Goal: Use online tool/utility: Use online tool/utility

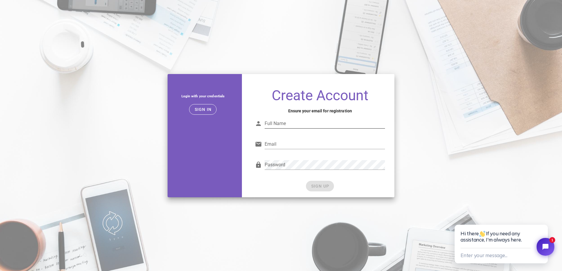
click at [288, 123] on input "Full Name" at bounding box center [325, 123] width 120 height 9
click at [296, 123] on input "Full Name" at bounding box center [325, 123] width 120 height 9
type input "[PERSON_NAME]"
type input "[EMAIL_ADDRESS][DOMAIN_NAME]"
click at [325, 187] on span "SIGN UP" at bounding box center [320, 186] width 19 height 5
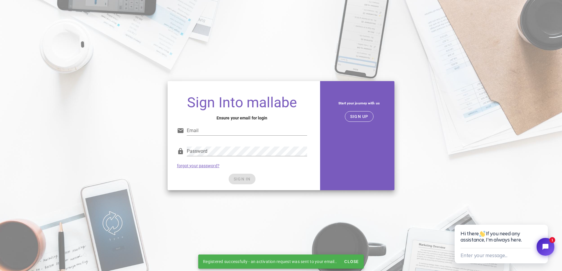
type input "jscothserver@gmail.com"
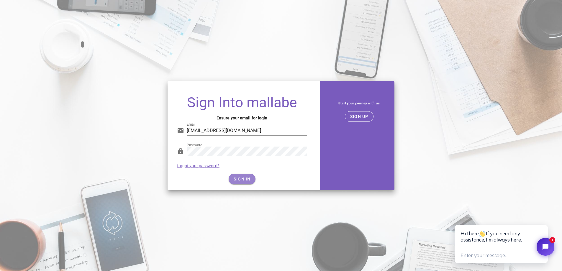
click at [242, 179] on span "SIGN IN" at bounding box center [241, 179] width 17 height 5
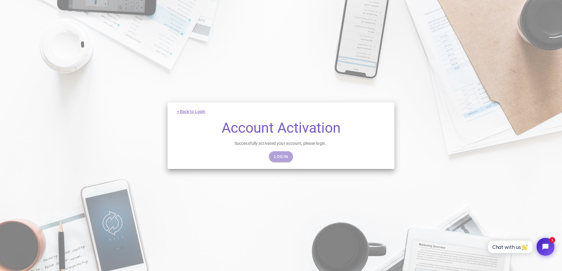
click at [285, 156] on span "Login" at bounding box center [281, 156] width 14 height 5
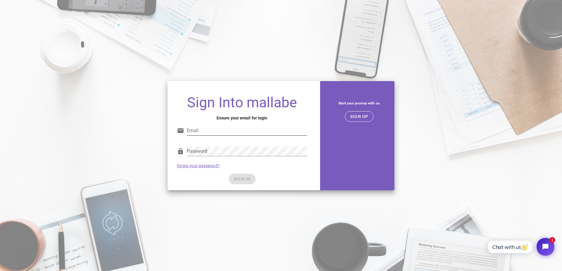
type input "[EMAIL_ADDRESS][DOMAIN_NAME]"
click at [234, 129] on input "[EMAIL_ADDRESS][DOMAIN_NAME]" at bounding box center [247, 130] width 120 height 9
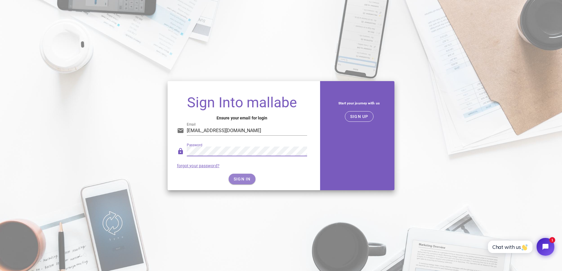
click at [242, 180] on span "SIGN IN" at bounding box center [241, 179] width 17 height 5
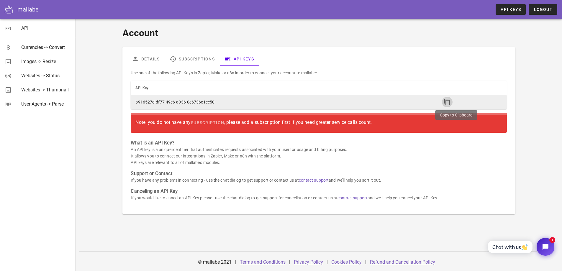
click at [446, 101] on icon "button" at bounding box center [447, 102] width 7 height 7
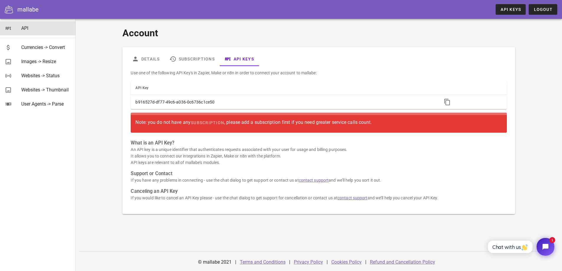
click at [26, 28] on div "API" at bounding box center [46, 28] width 50 height 6
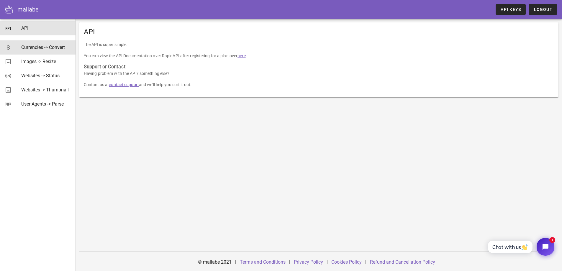
click at [31, 47] on div "Currencies -> Convert" at bounding box center [46, 48] width 50 height 6
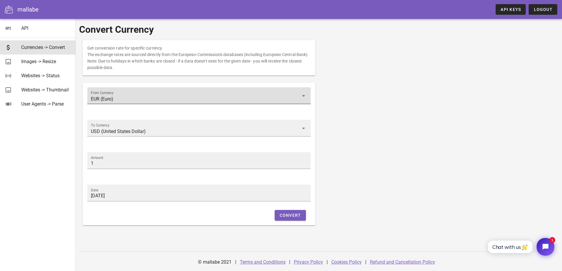
click at [145, 97] on input "EUR (Euro)" at bounding box center [195, 98] width 208 height 9
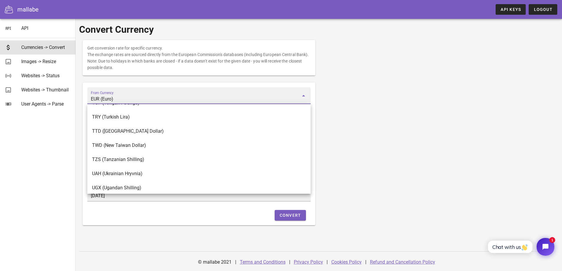
scroll to position [2064, 0]
click at [140, 172] on div "USD (United States Dollar)" at bounding box center [199, 173] width 214 height 6
type input "USD (United States Dollar)"
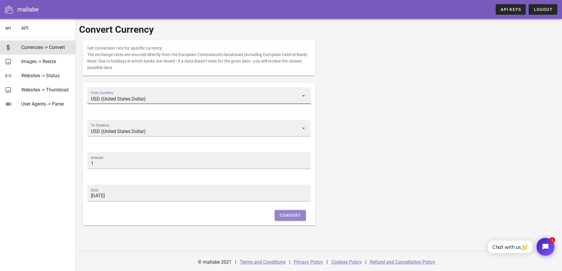
click at [289, 215] on span "Convert" at bounding box center [290, 215] width 22 height 5
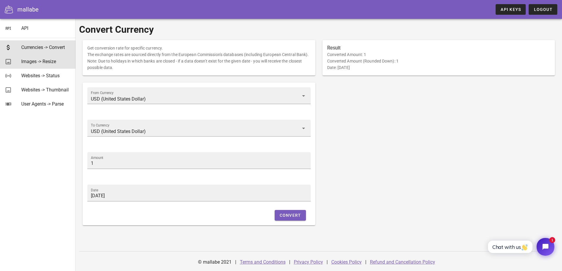
click at [54, 60] on div "Images -> Resize" at bounding box center [46, 62] width 50 height 6
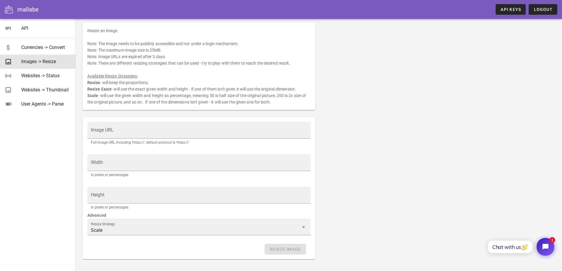
scroll to position [29, 0]
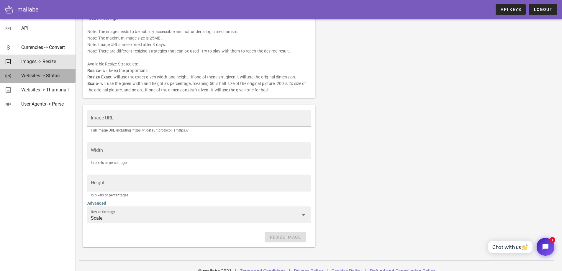
click at [46, 77] on div "Websites -> Status" at bounding box center [46, 76] width 50 height 6
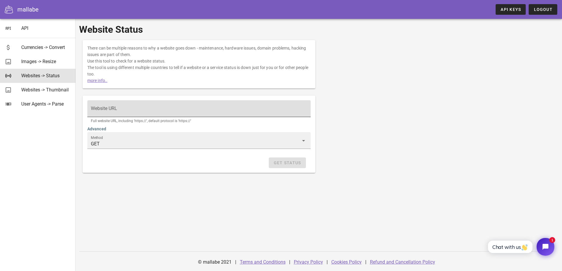
click at [140, 108] on input "Website URL" at bounding box center [199, 111] width 216 height 9
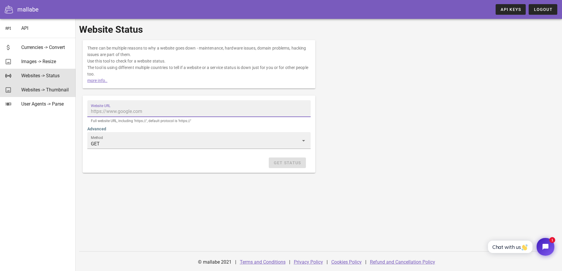
click at [30, 90] on div "Websites -> Thumbnail" at bounding box center [46, 90] width 50 height 6
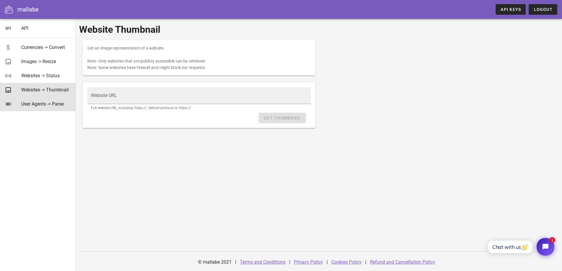
click at [37, 104] on div "User Agents -> Parse" at bounding box center [46, 104] width 50 height 6
